Goal: Task Accomplishment & Management: Complete application form

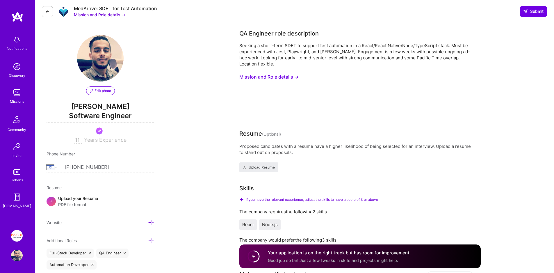
select select "IL"
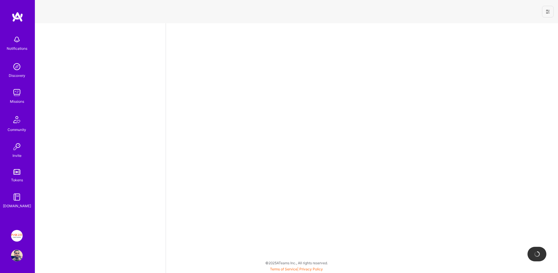
select select "IL"
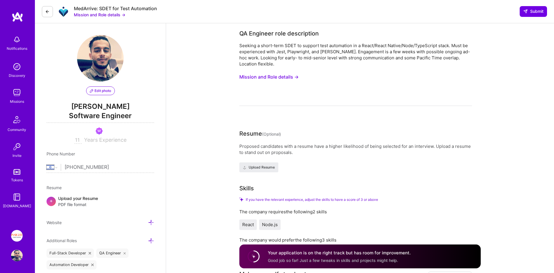
click at [18, 91] on img at bounding box center [17, 93] width 12 height 12
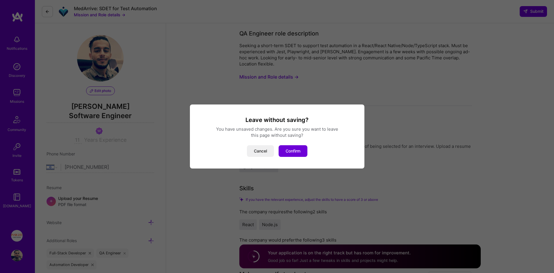
scroll to position [1, 0]
